Goal: Book appointment/travel/reservation

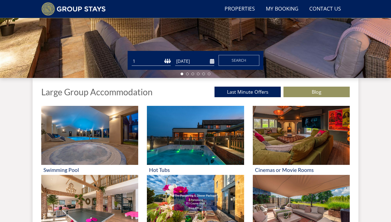
scroll to position [144, 0]
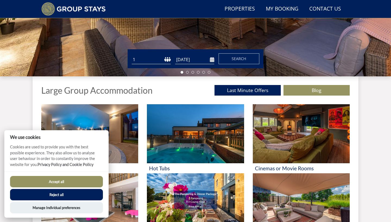
select select "10"
click at [250, 58] on button "Search" at bounding box center [238, 58] width 41 height 11
click at [56, 196] on button "Reject all" at bounding box center [56, 194] width 93 height 11
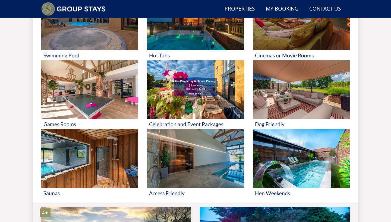
scroll to position [266, 0]
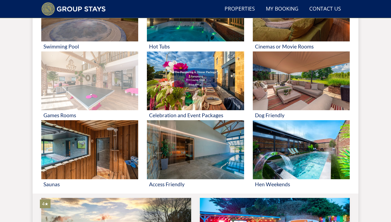
click at [83, 87] on img at bounding box center [89, 81] width 97 height 59
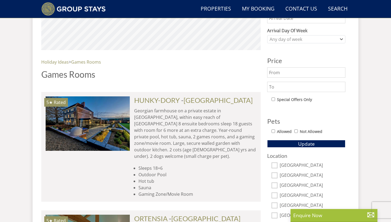
scroll to position [257, 0]
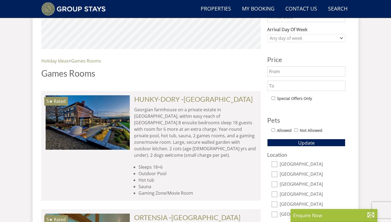
click at [283, 96] on label "Special Offers Only" at bounding box center [294, 99] width 35 height 6
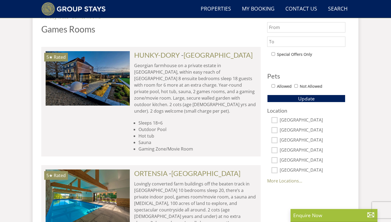
scroll to position [301, 0]
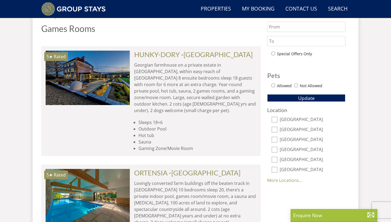
click at [275, 170] on input "Bristol" at bounding box center [274, 170] width 6 height 6
checkbox input "true"
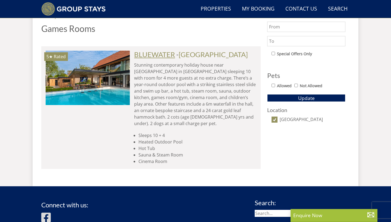
click at [148, 56] on link "BLUEWATER" at bounding box center [154, 54] width 41 height 8
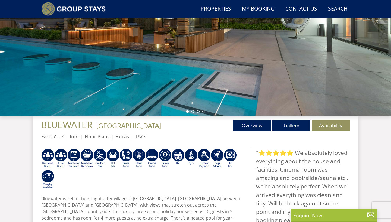
scroll to position [104, 0]
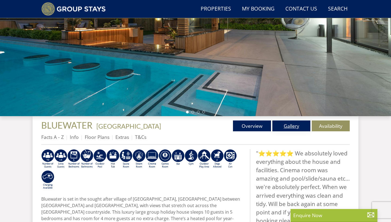
click at [294, 125] on link "Gallery" at bounding box center [291, 126] width 38 height 11
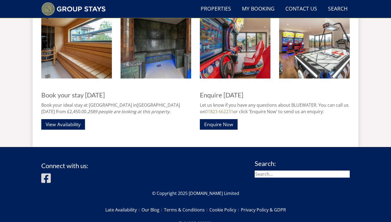
scroll to position [800, 0]
